Goal: Contribute content

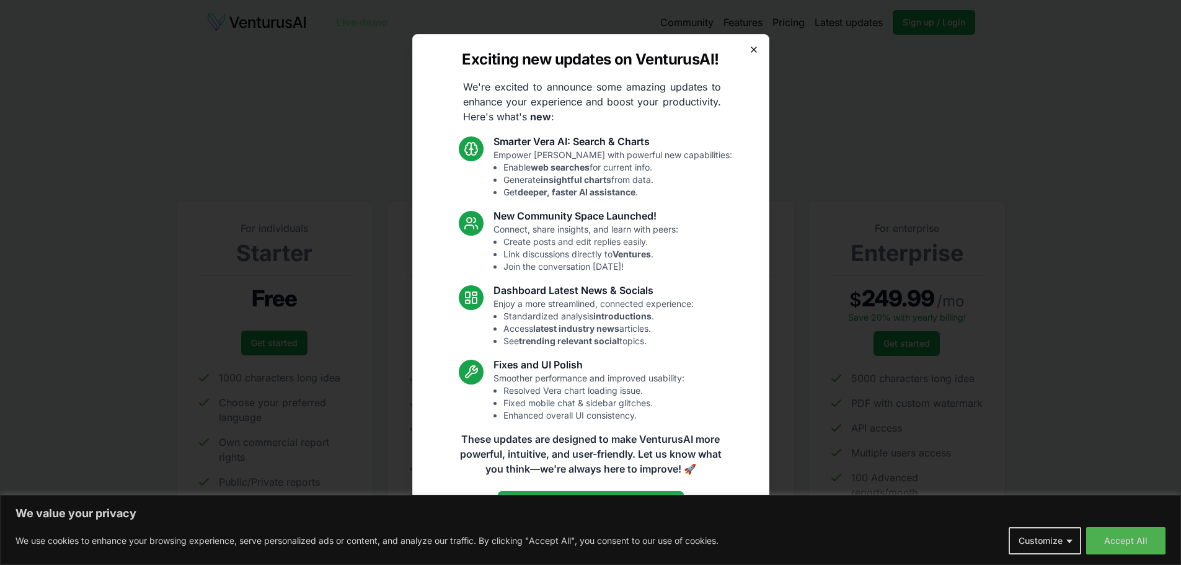
click at [749, 49] on icon "button" at bounding box center [754, 50] width 10 height 10
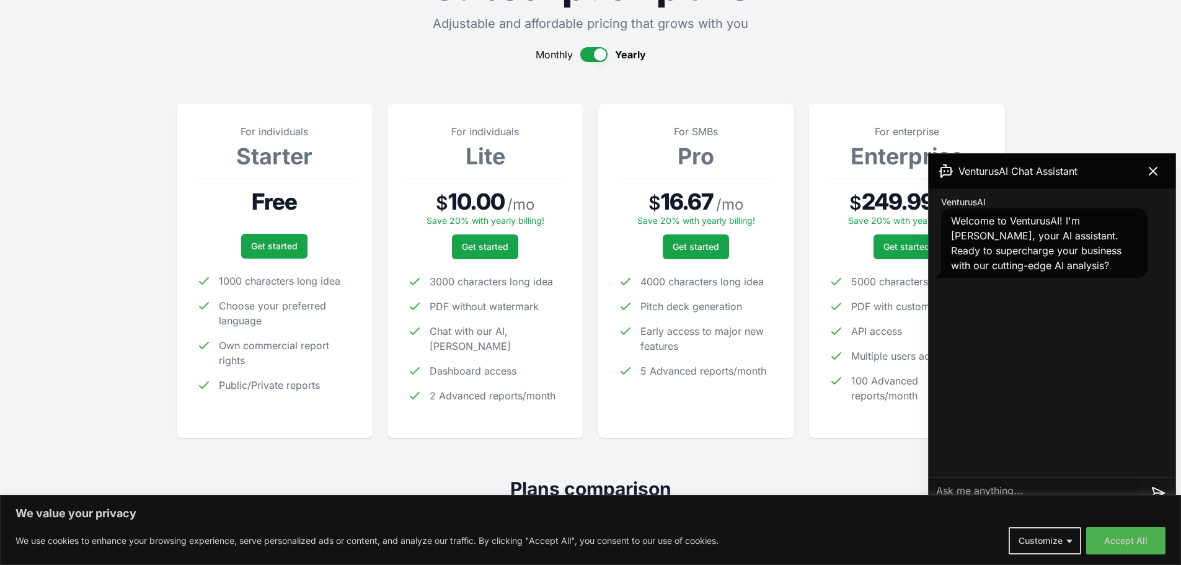
scroll to position [124, 0]
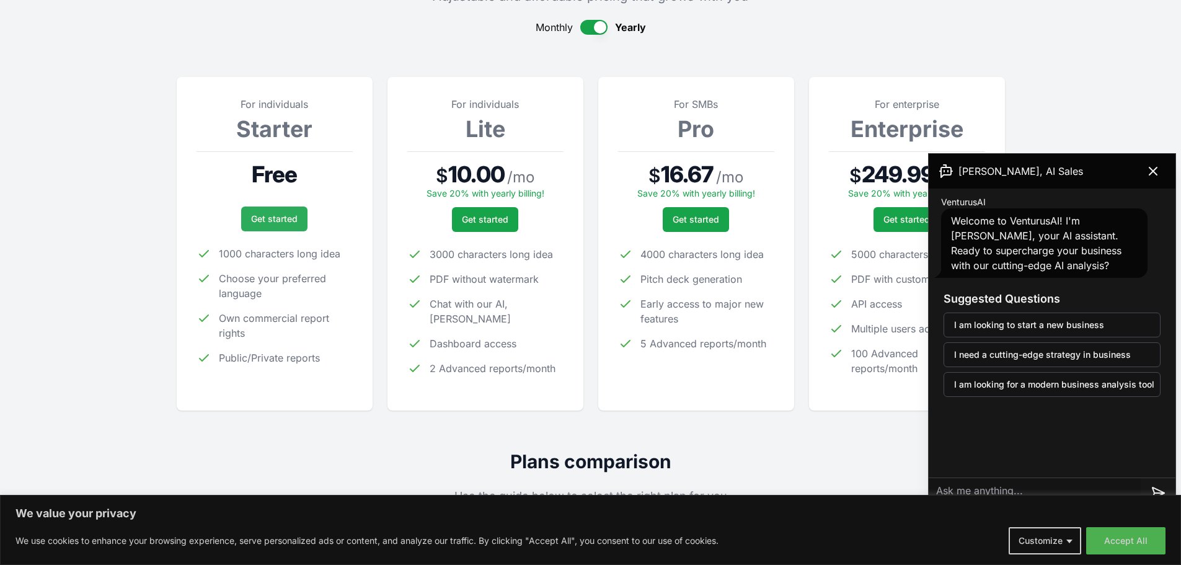
click at [265, 216] on link "Get started" at bounding box center [274, 219] width 66 height 25
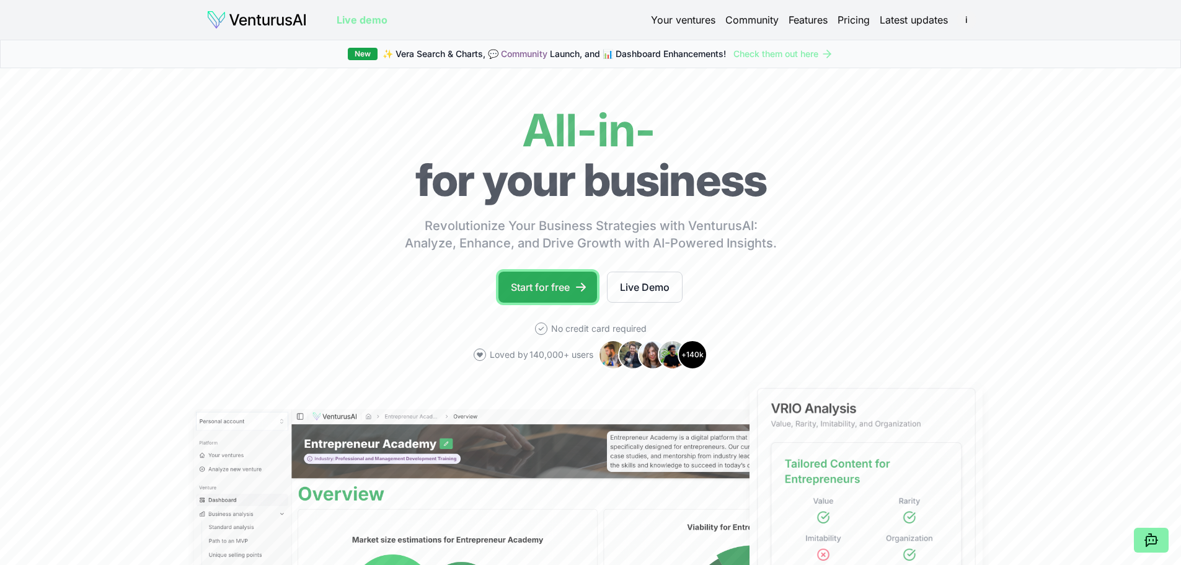
click at [535, 287] on link "Start for free" at bounding box center [548, 287] width 99 height 31
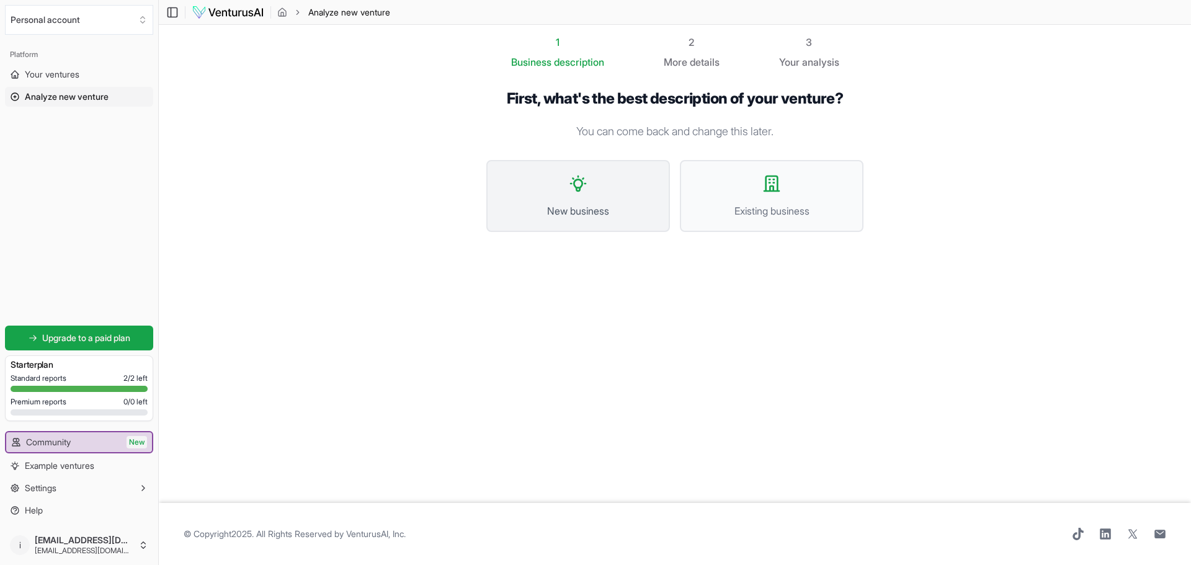
click at [582, 197] on button "New business" at bounding box center [578, 196] width 184 height 72
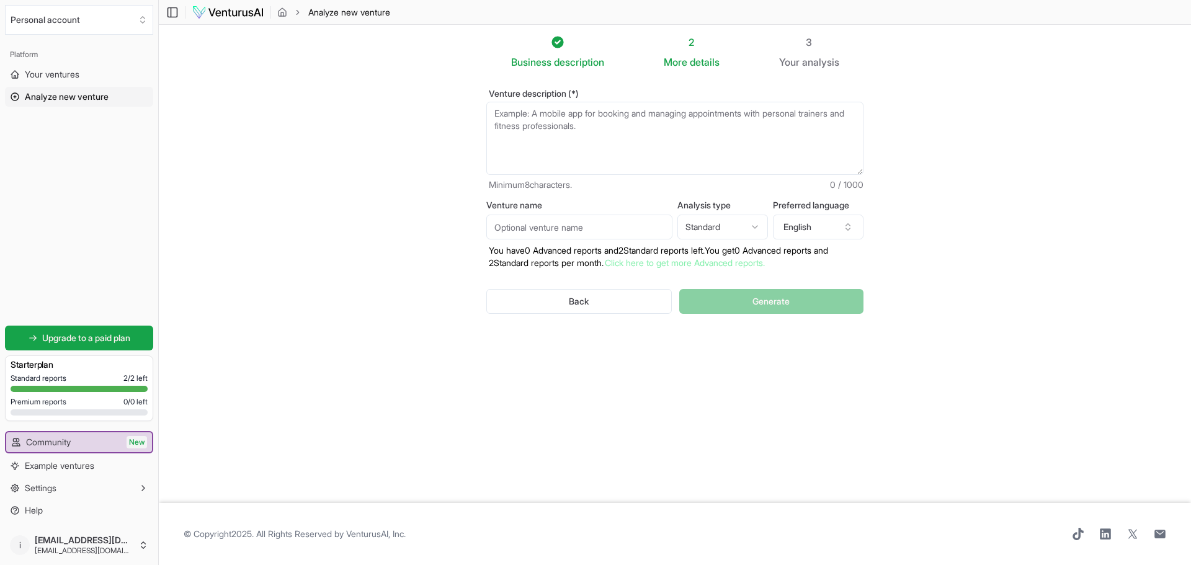
click at [560, 127] on textarea "Venture description (*)" at bounding box center [674, 138] width 377 height 73
